Goal: Task Accomplishment & Management: Manage account settings

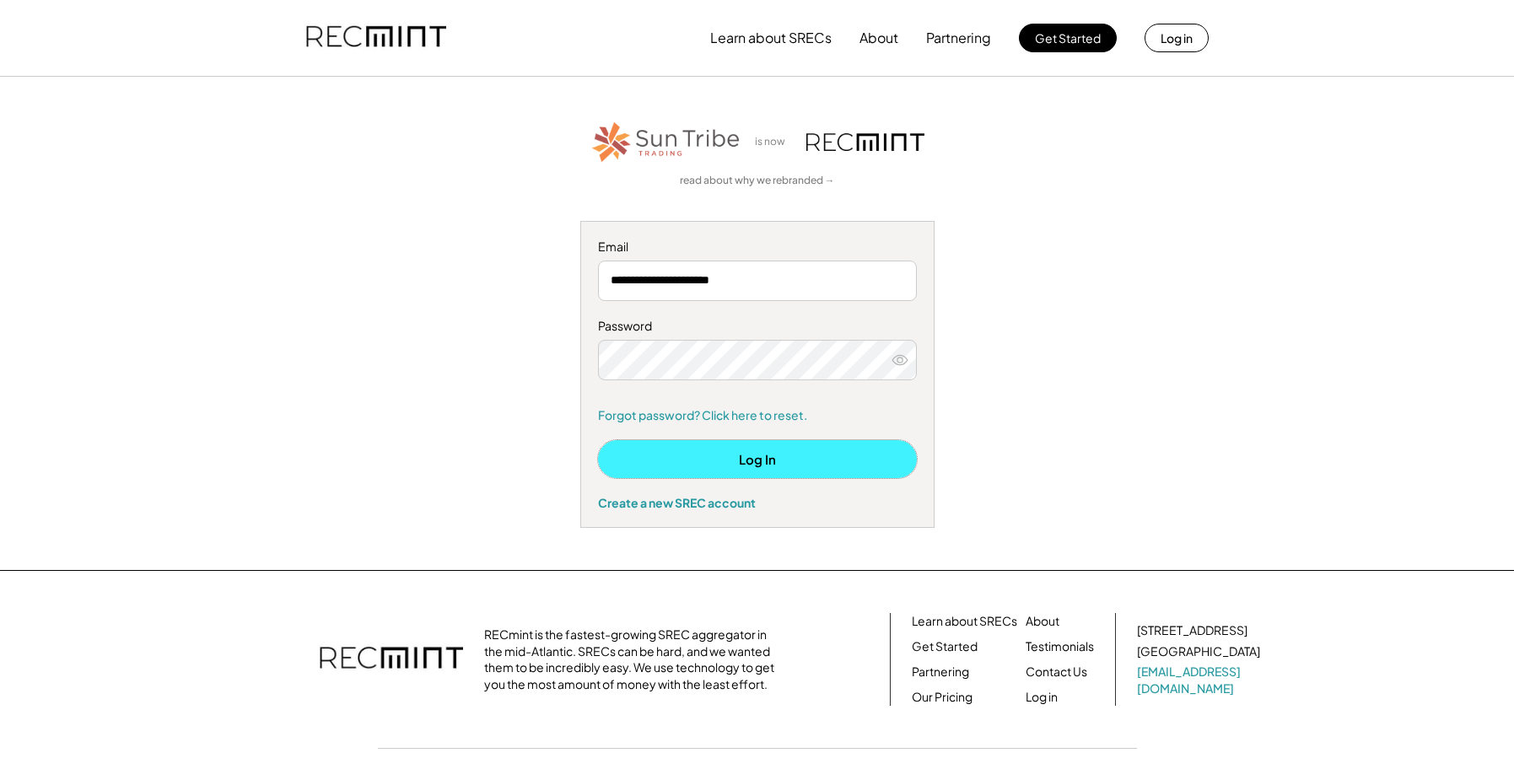
click at [756, 455] on button "Log In" at bounding box center [757, 459] width 319 height 38
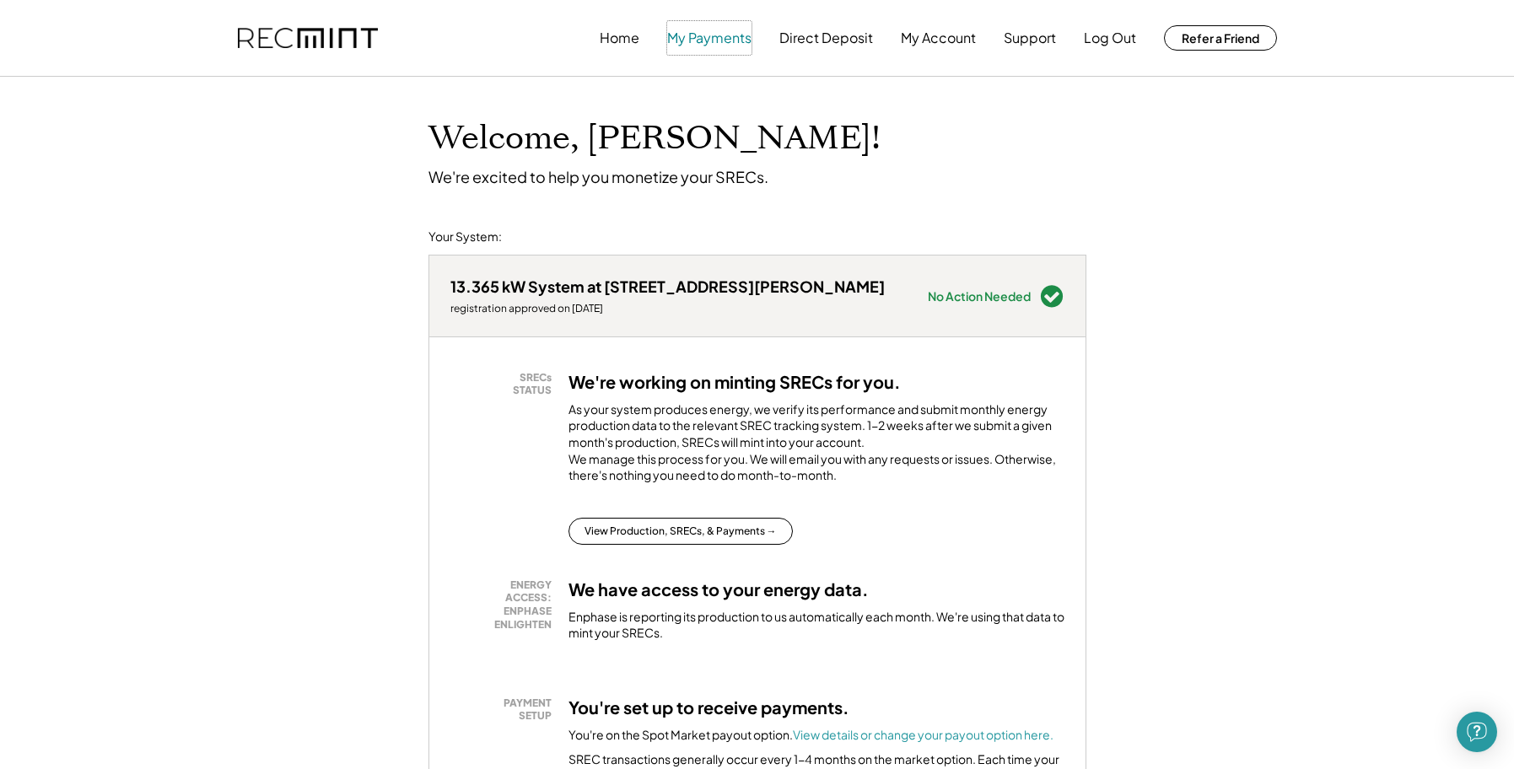
click at [700, 44] on button "My Payments" at bounding box center [709, 38] width 84 height 34
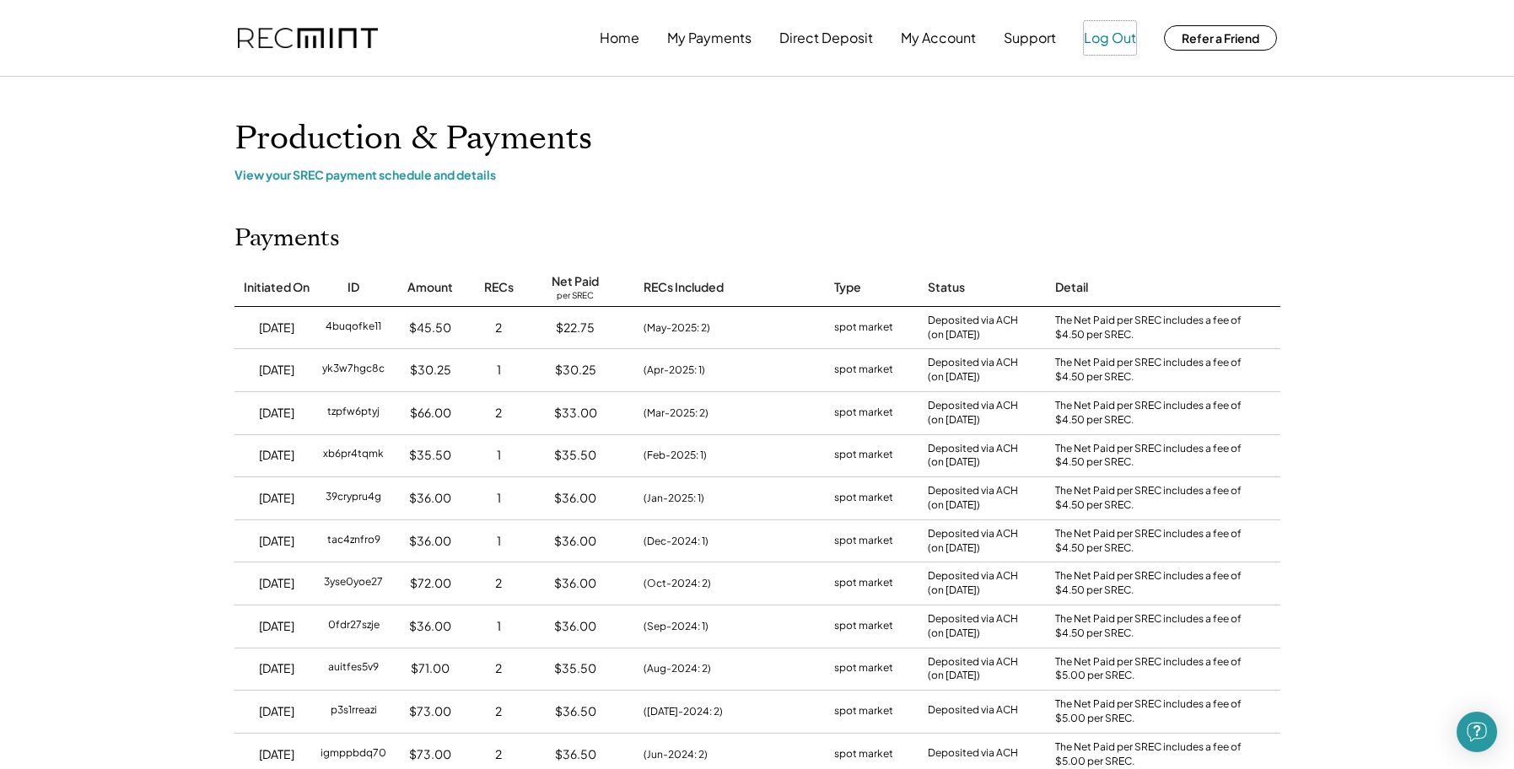
click at [1093, 39] on button "Log Out" at bounding box center [1110, 38] width 52 height 34
